Goal: Task Accomplishment & Management: Use online tool/utility

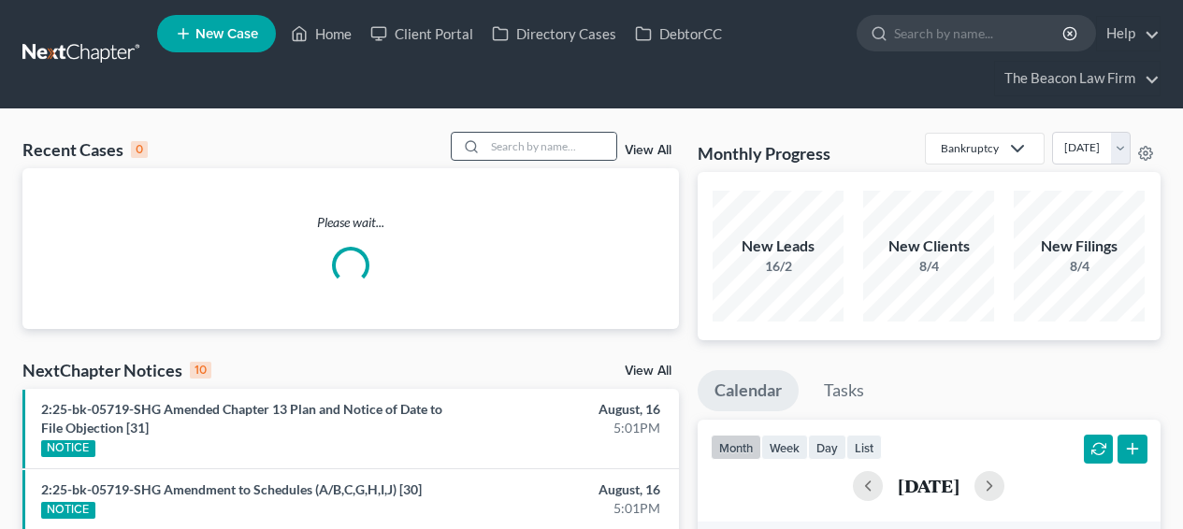
click at [507, 161] on div at bounding box center [534, 146] width 166 height 29
click at [514, 153] on input "search" at bounding box center [550, 146] width 131 height 27
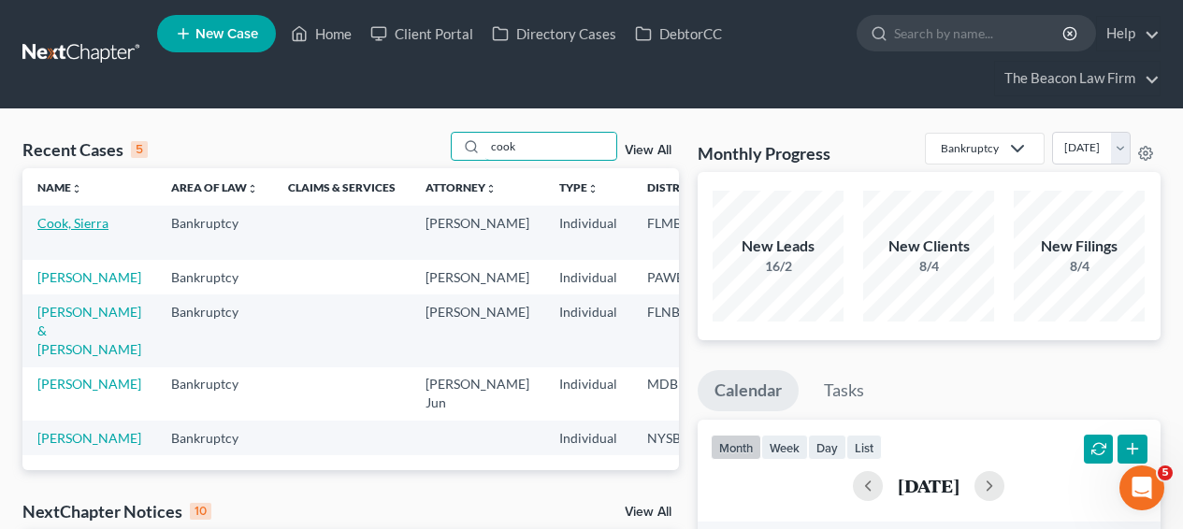
type input "cook"
click at [54, 231] on link "Cook, Sierra" at bounding box center [72, 223] width 71 height 16
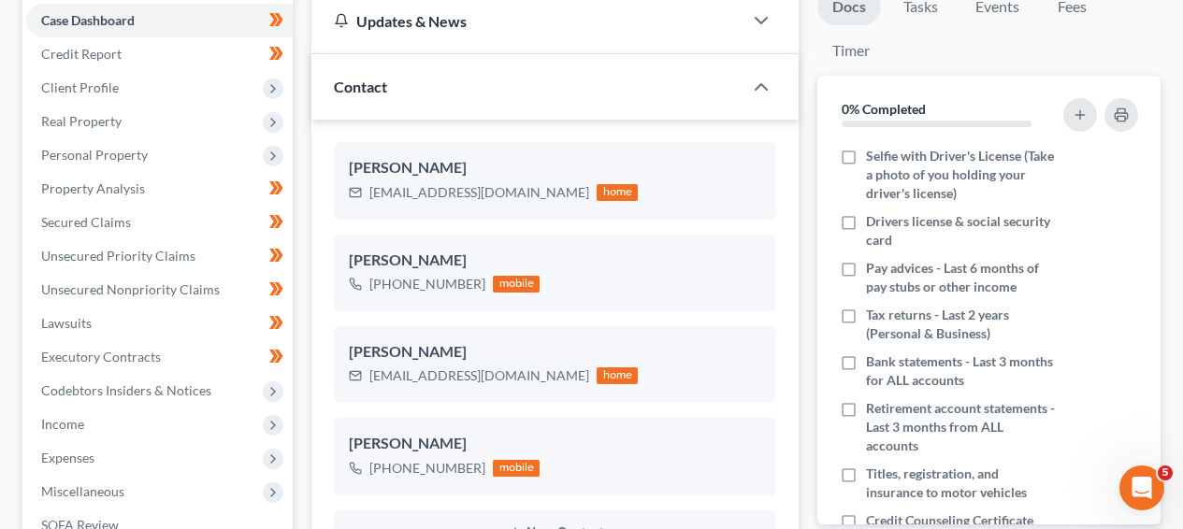
scroll to position [219, 0]
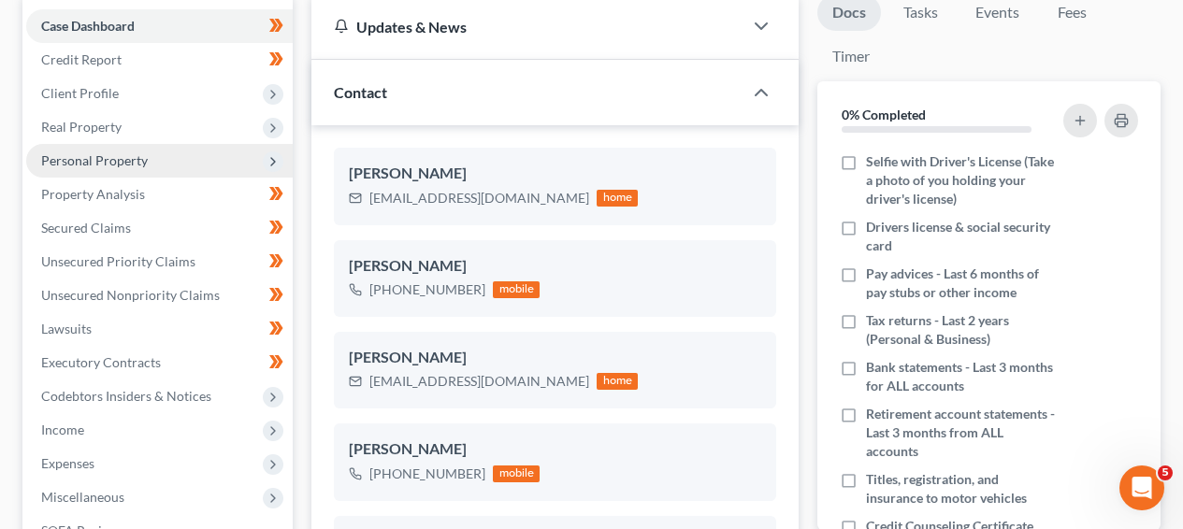
click at [189, 159] on span "Personal Property" at bounding box center [159, 161] width 266 height 34
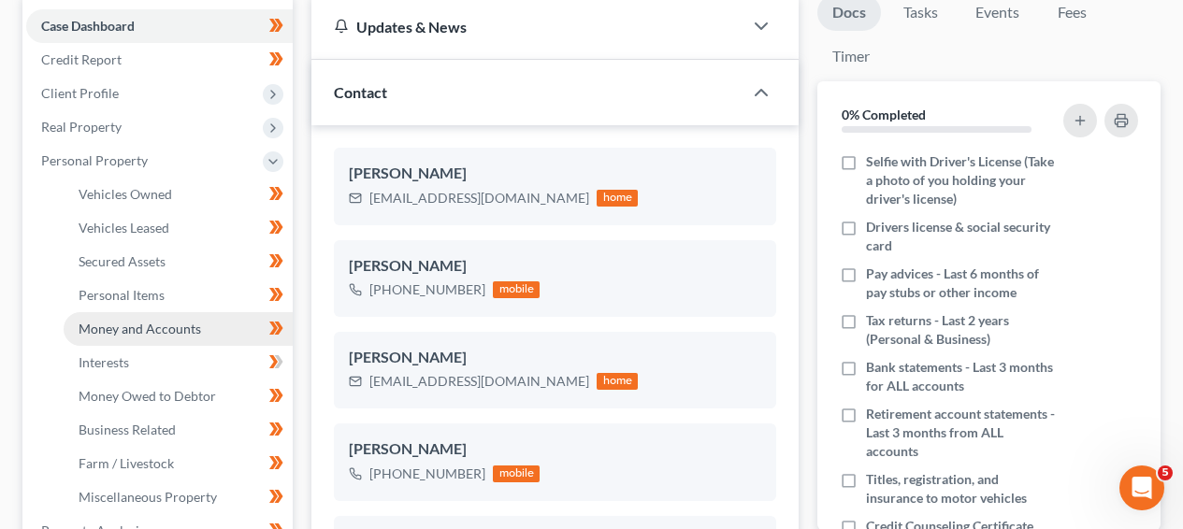
click at [180, 326] on span "Money and Accounts" at bounding box center [140, 329] width 122 height 16
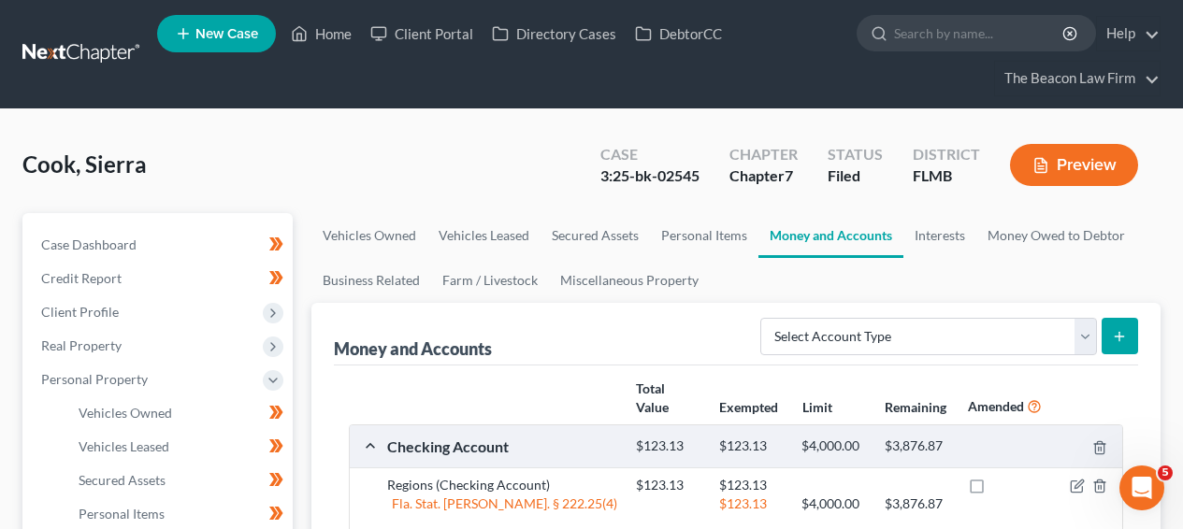
click at [77, 57] on link at bounding box center [82, 54] width 120 height 34
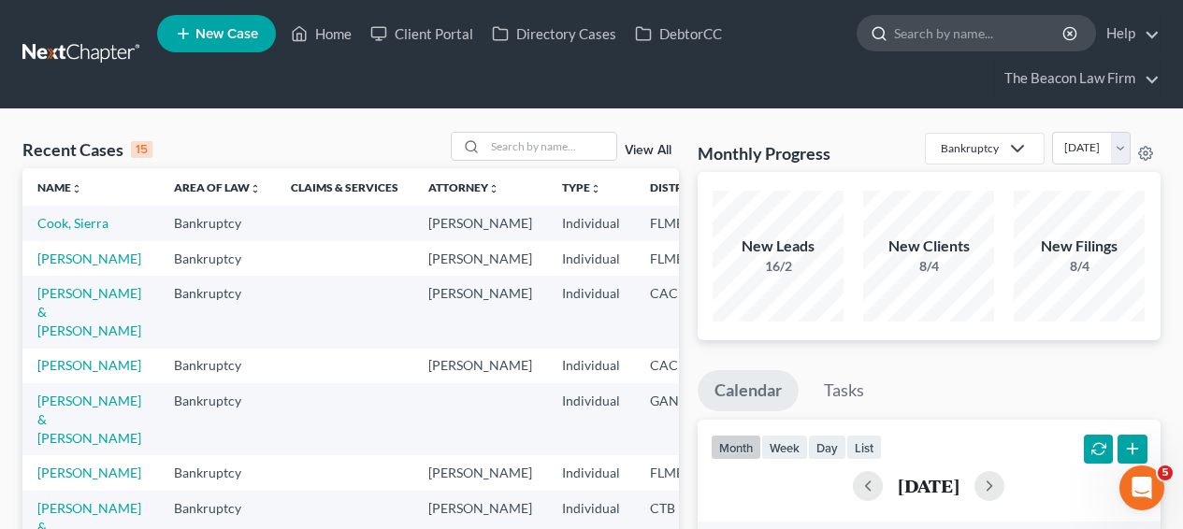
click at [909, 42] on input "search" at bounding box center [979, 33] width 171 height 35
click at [438, 42] on link "Client Portal" at bounding box center [422, 34] width 122 height 34
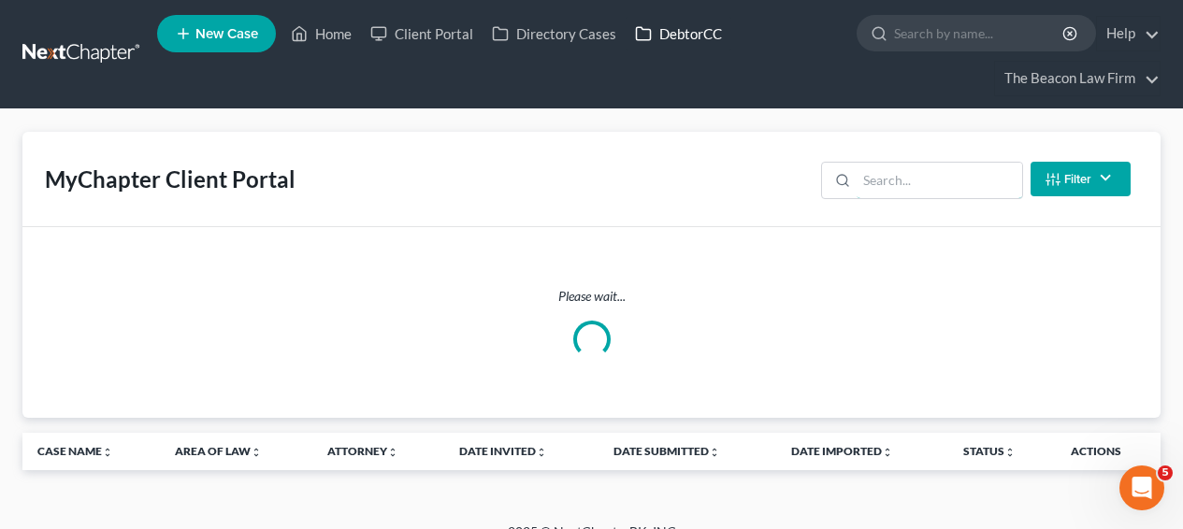
click at [923, 189] on input "search" at bounding box center [938, 181] width 165 height 36
click at [923, 184] on input "search" at bounding box center [938, 181] width 165 height 36
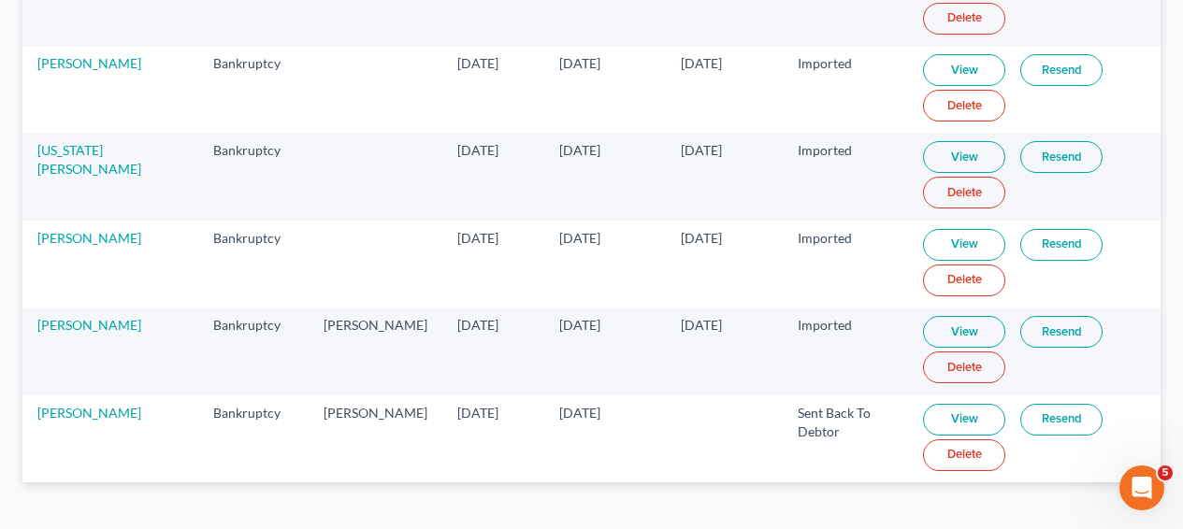
scroll to position [516, 0]
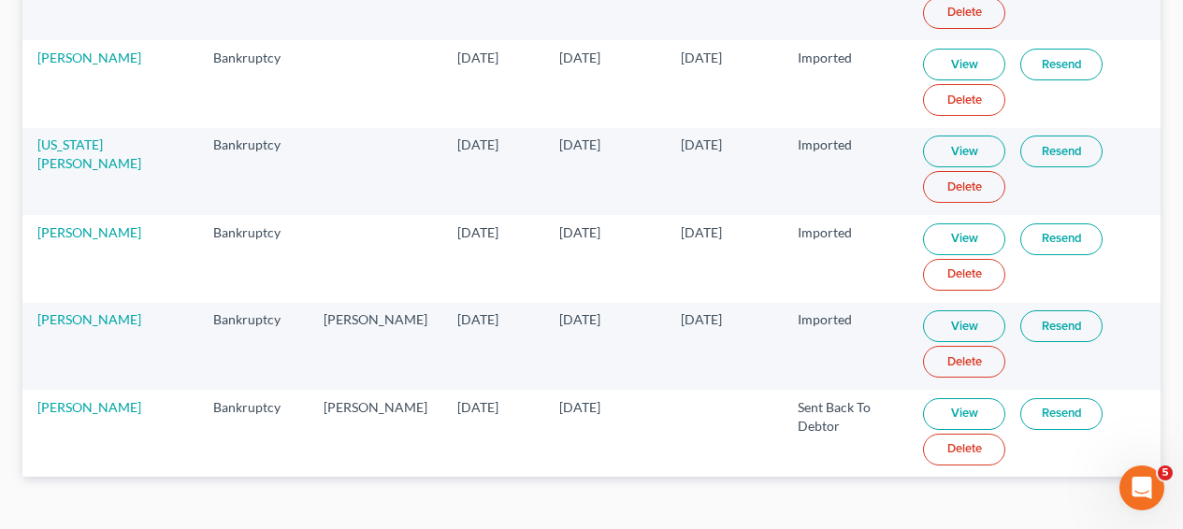
type input "bau"
click at [959, 397] on td "View Resend Delete" at bounding box center [1034, 433] width 252 height 87
click at [953, 405] on link "View" at bounding box center [964, 414] width 82 height 32
